Goal: Find specific page/section: Find specific page/section

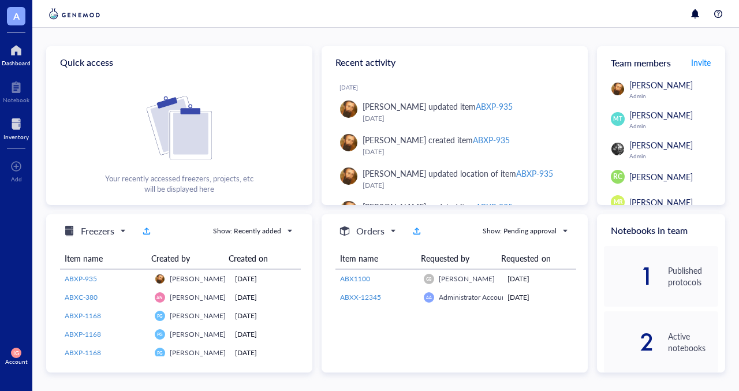
click at [13, 122] on div at bounding box center [15, 124] width 25 height 18
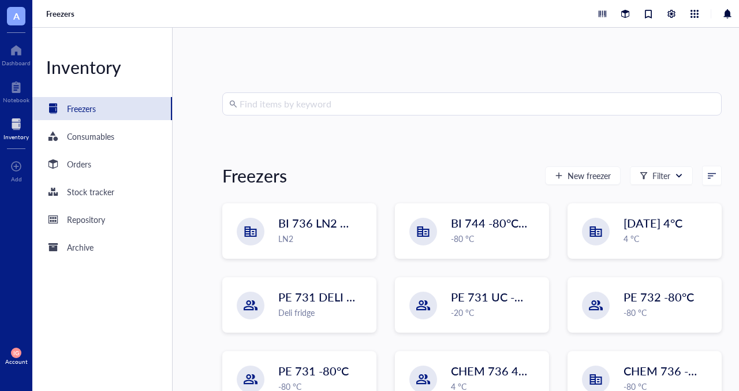
click at [338, 98] on input "search" at bounding box center [477, 104] width 475 height 22
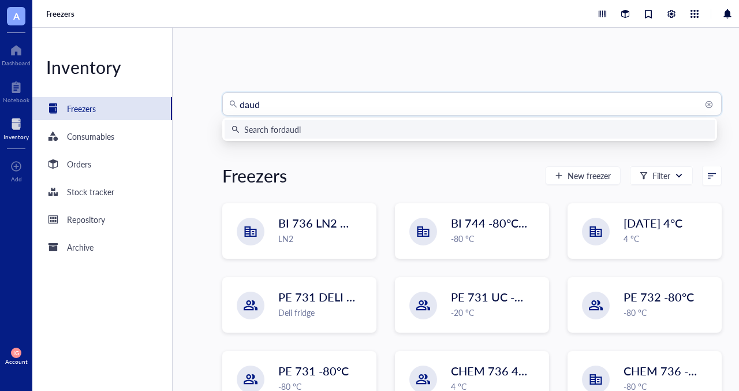
type input "daudi"
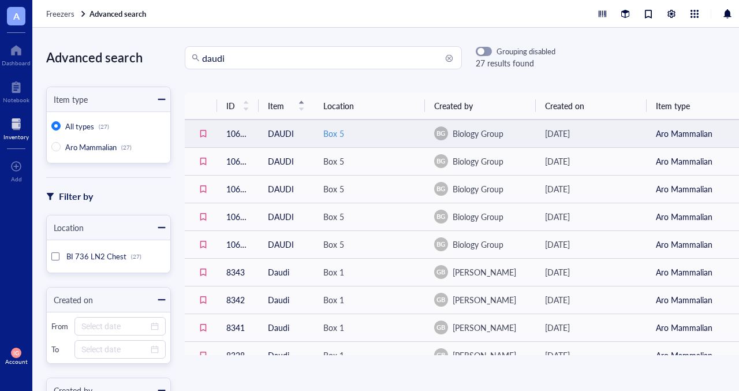
click at [334, 131] on div "Box 5" at bounding box center [333, 133] width 21 height 13
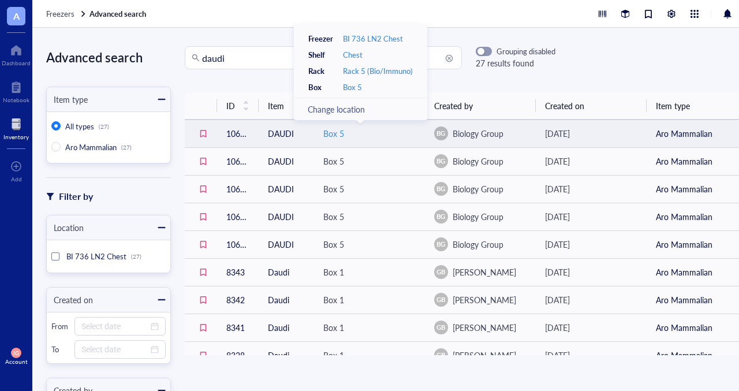
click at [360, 133] on div "Box 5" at bounding box center [369, 133] width 92 height 13
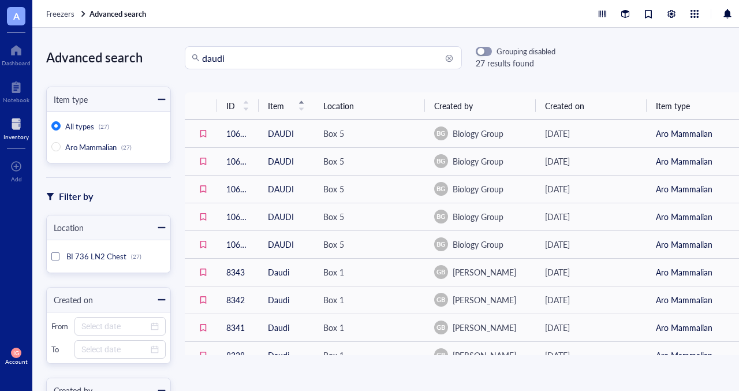
click at [262, 58] on input "daudi" at bounding box center [328, 58] width 253 height 22
type input "d"
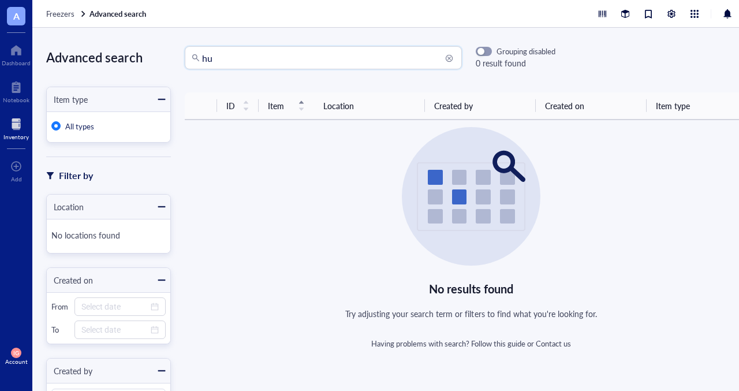
type input "h"
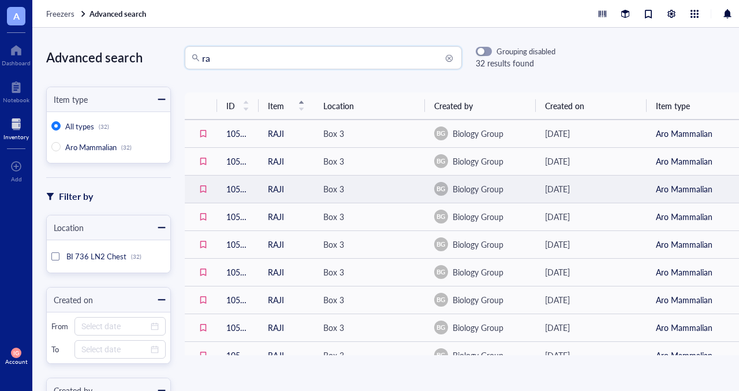
type input "r"
type input "dohh2"
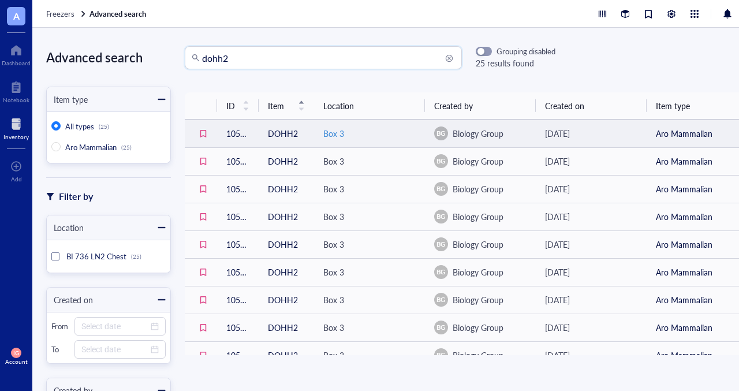
click at [323, 136] on div "Box 3" at bounding box center [333, 133] width 21 height 13
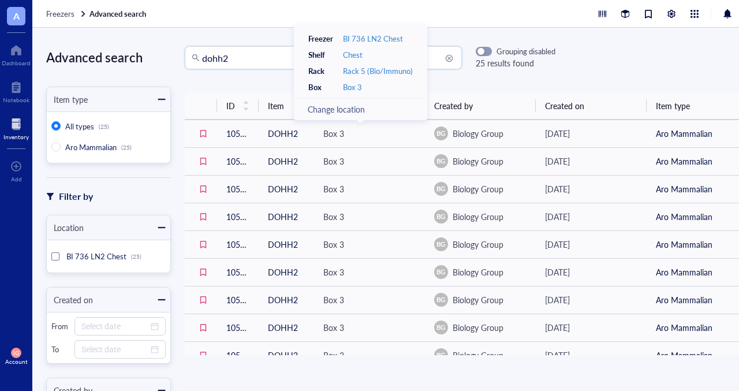
click at [253, 55] on input "dohh2" at bounding box center [328, 58] width 253 height 22
